Goal: Transaction & Acquisition: Purchase product/service

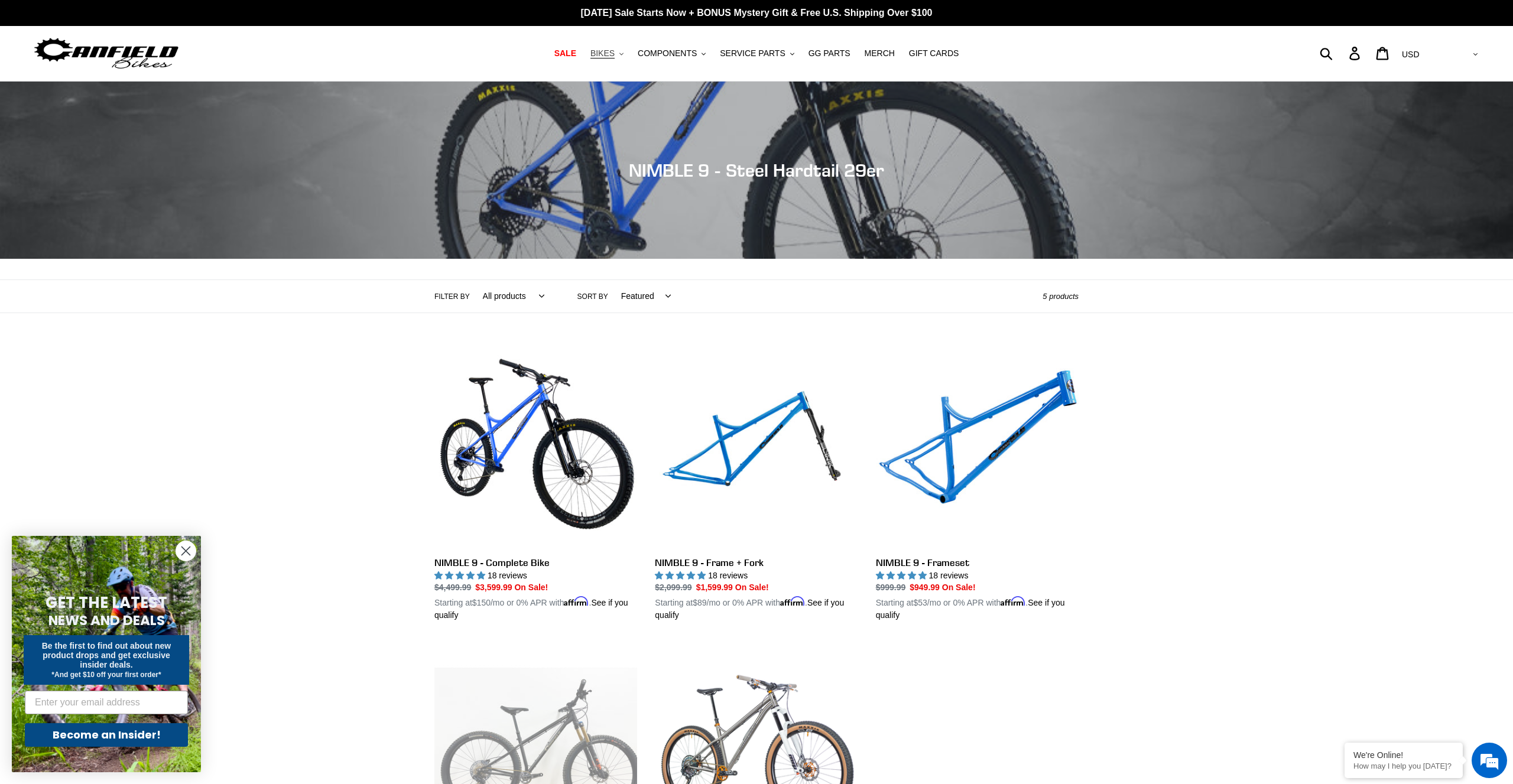
click at [627, 52] on button "BIKES .cls-1{fill:#231f20}" at bounding box center [607, 53] width 45 height 16
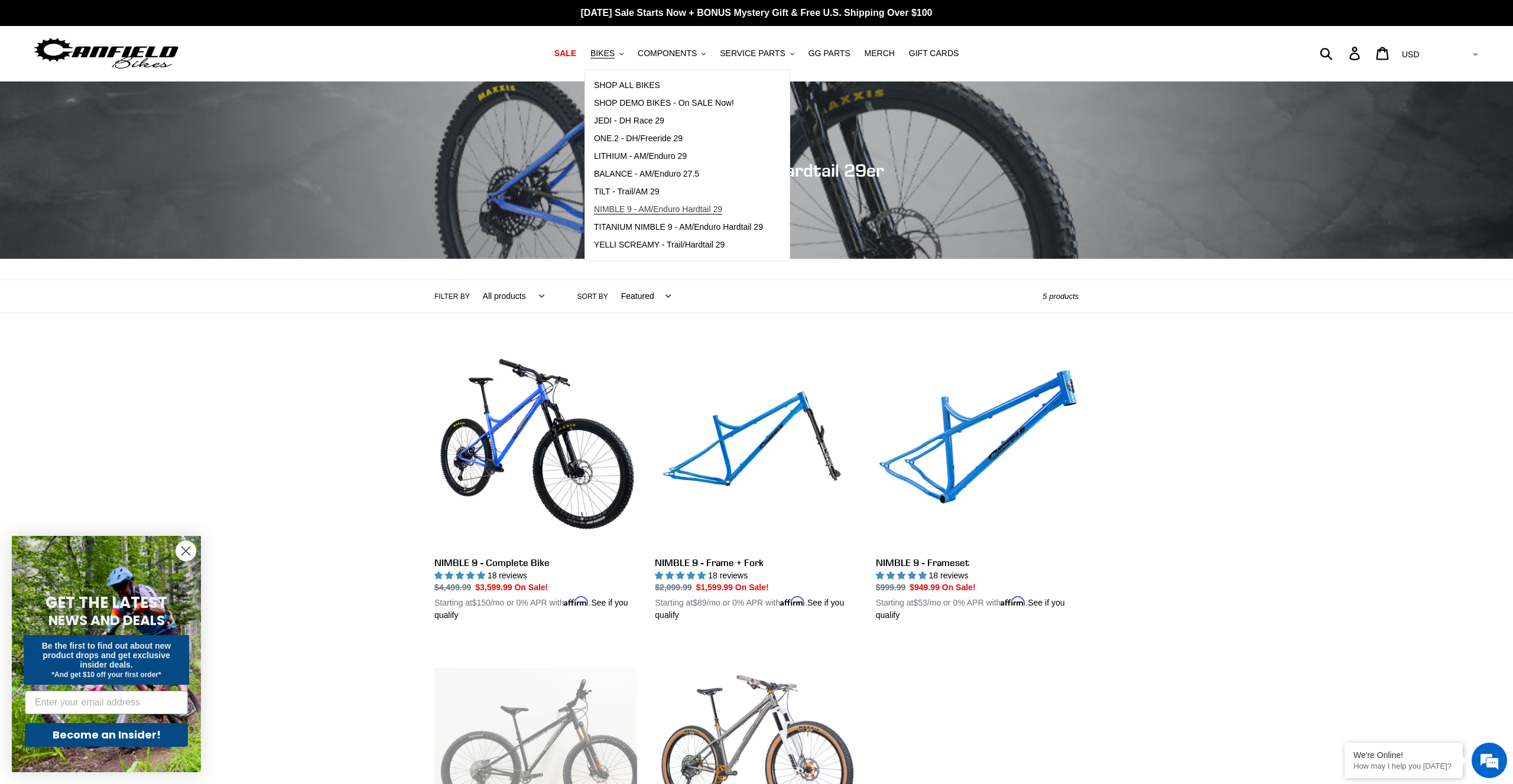
click at [705, 210] on span "NIMBLE 9 - AM/Enduro Hardtail 29" at bounding box center [658, 209] width 128 height 10
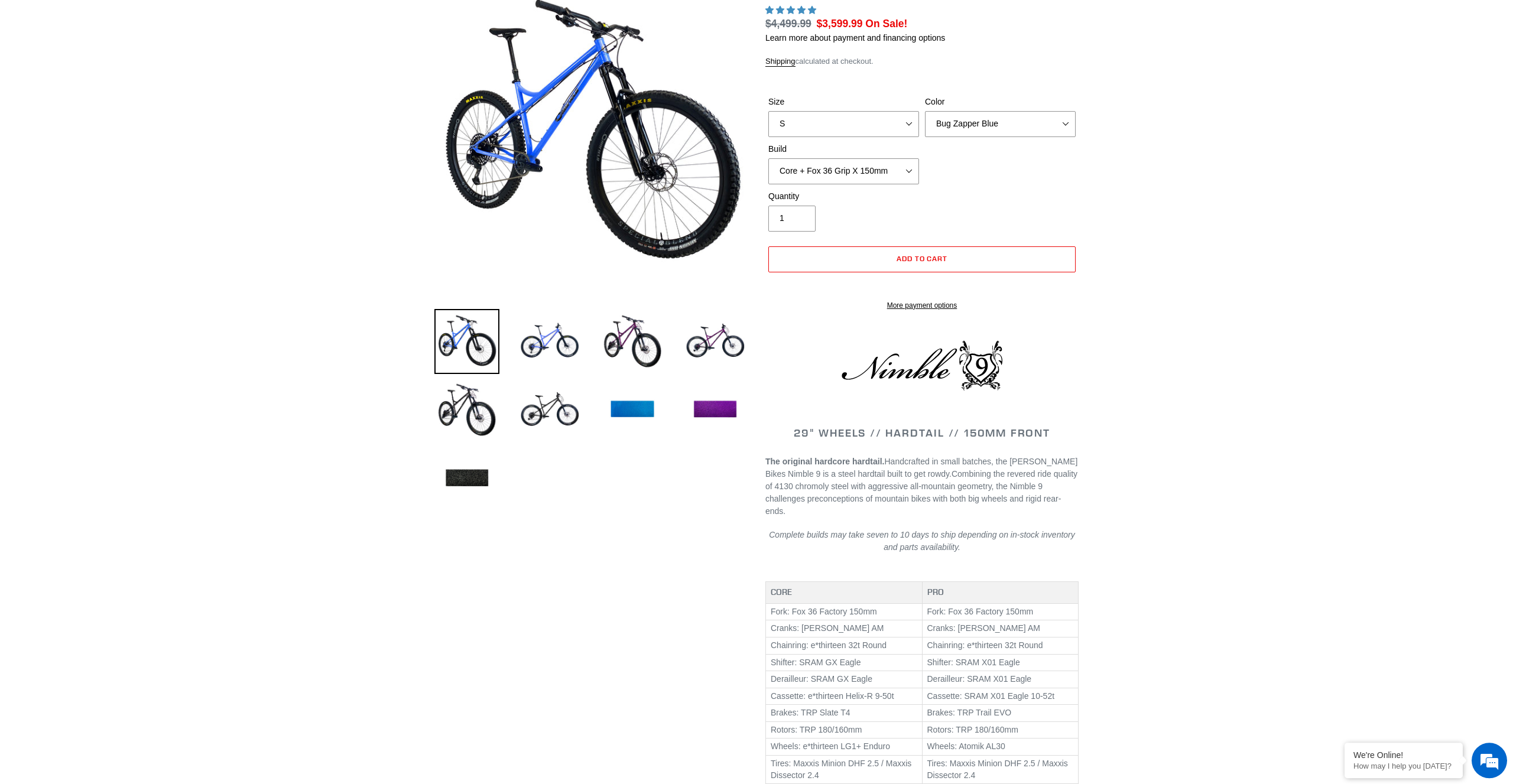
scroll to position [307, 0]
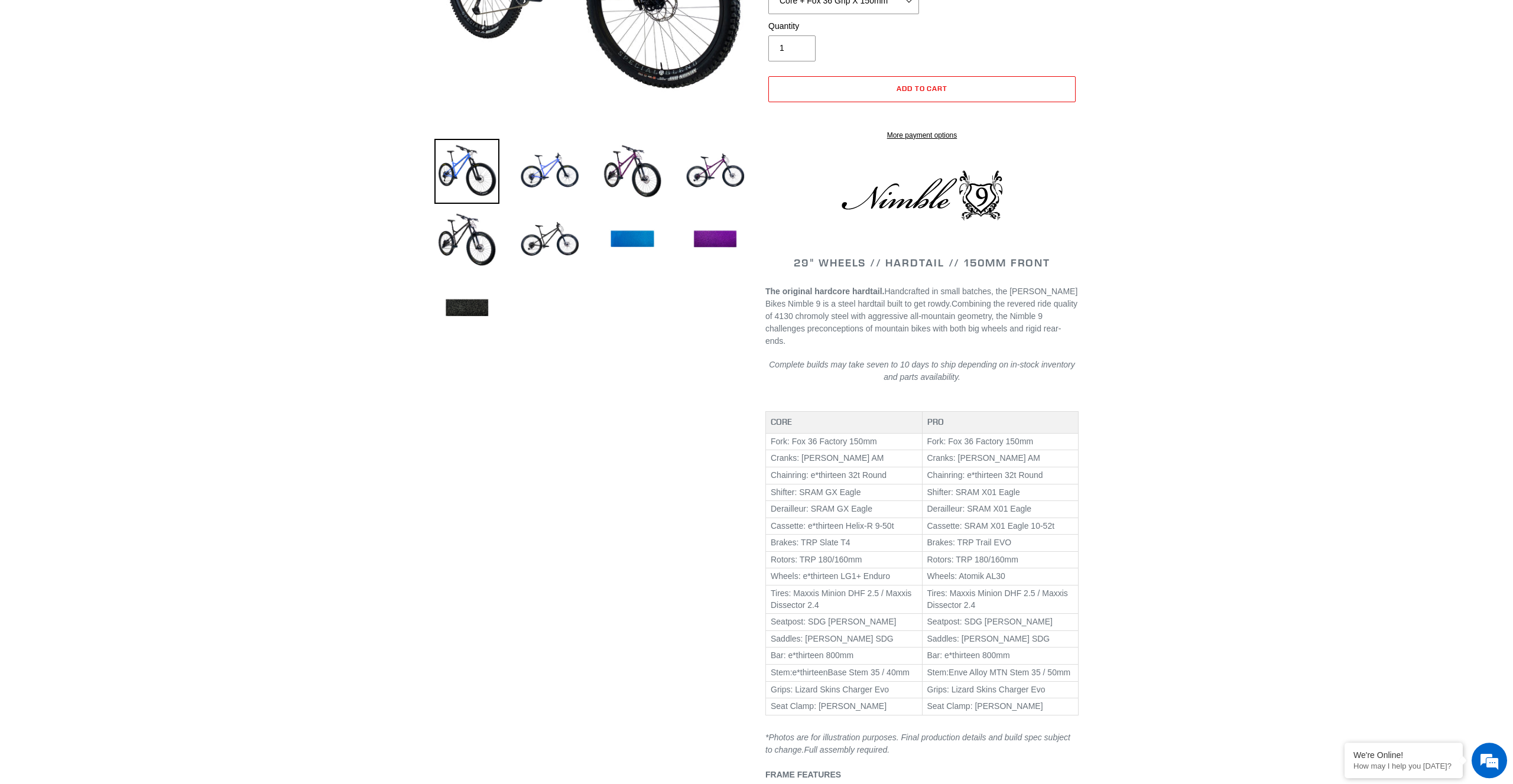
select select "highest-rating"
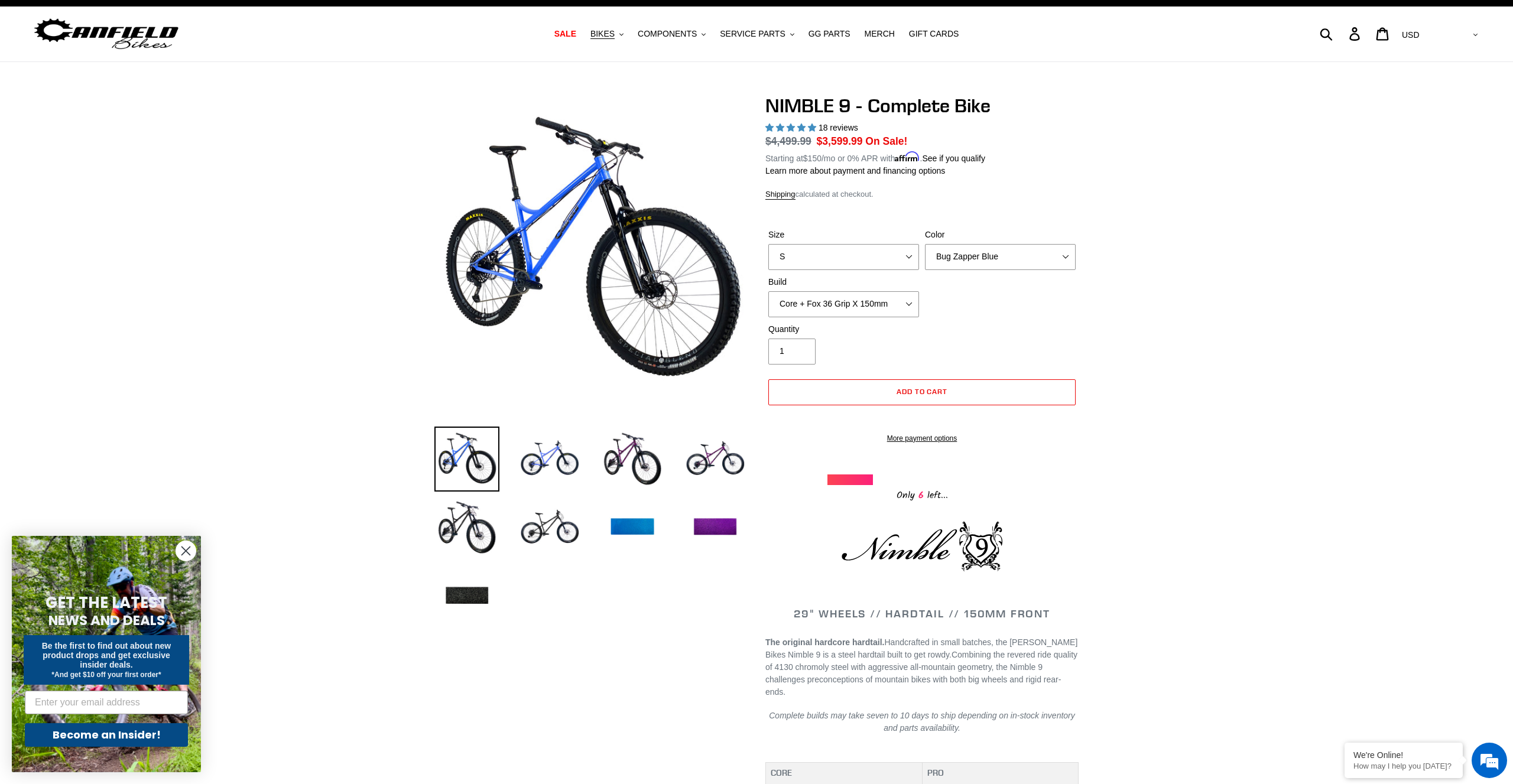
scroll to position [0, 0]
